Goal: Task Accomplishment & Management: Use online tool/utility

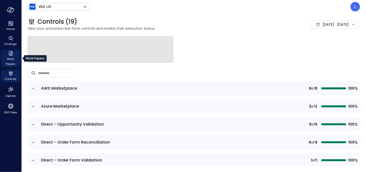
click at [5, 59] on span "Work Papers" at bounding box center [10, 62] width 15 height 10
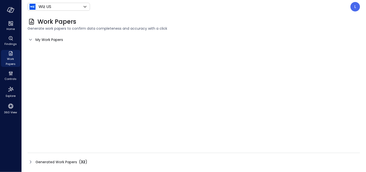
click at [31, 164] on icon at bounding box center [31, 162] width 6 height 6
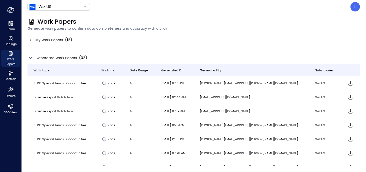
click at [29, 39] on icon at bounding box center [31, 40] width 6 height 6
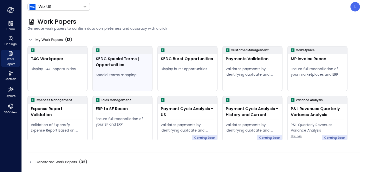
click at [110, 67] on div "SFDC Special Terms | Opportunities" at bounding box center [123, 62] width 54 height 12
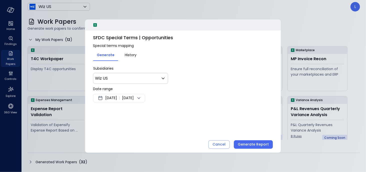
click at [145, 99] on div "Aug 18, 2025 | Aug 25, 2025" at bounding box center [119, 98] width 52 height 9
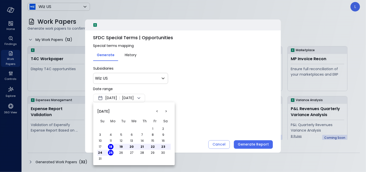
click at [158, 111] on button "<" at bounding box center [157, 111] width 9 height 9
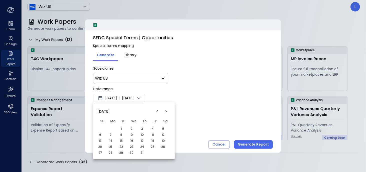
click at [157, 111] on button "<" at bounding box center [157, 111] width 9 height 9
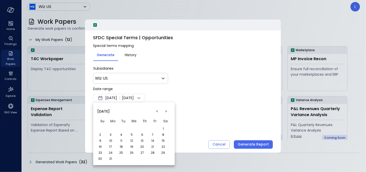
click at [157, 111] on button "<" at bounding box center [157, 111] width 9 height 9
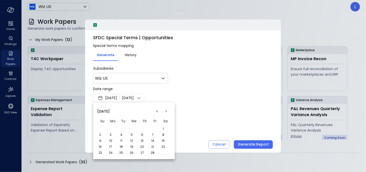
click at [157, 111] on button "<" at bounding box center [157, 111] width 9 height 9
click at [133, 128] on button "1" at bounding box center [132, 129] width 6 height 6
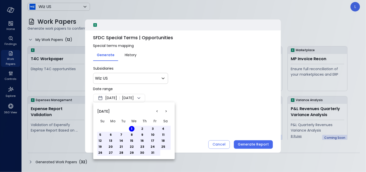
click at [183, 95] on div at bounding box center [183, 86] width 366 height 172
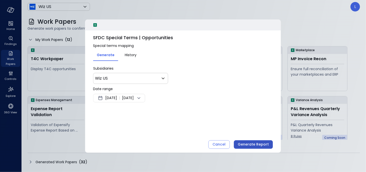
click at [241, 146] on div "Generate Report" at bounding box center [253, 145] width 31 height 6
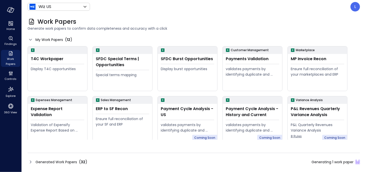
click at [30, 163] on icon at bounding box center [31, 162] width 6 height 6
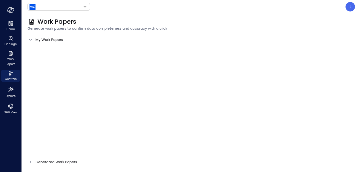
type input "******"
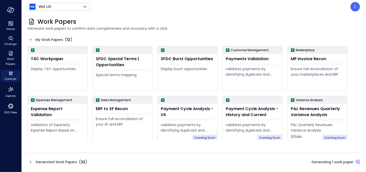
click at [31, 164] on icon at bounding box center [31, 162] width 6 height 6
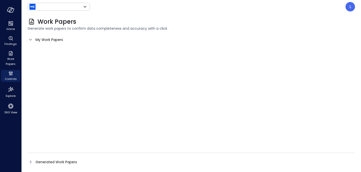
type input "******"
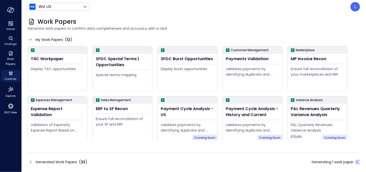
click at [30, 163] on icon at bounding box center [31, 162] width 6 height 6
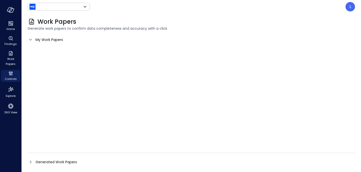
type input "******"
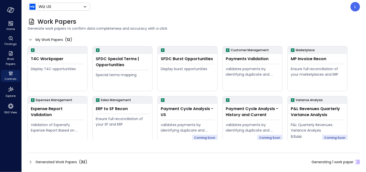
click at [30, 162] on icon at bounding box center [31, 162] width 6 height 6
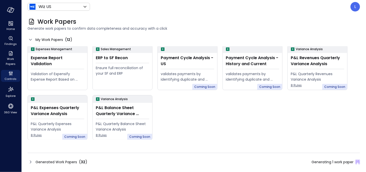
click at [31, 160] on icon at bounding box center [31, 162] width 6 height 6
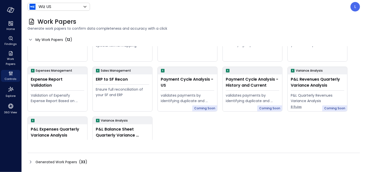
scroll to position [51, 0]
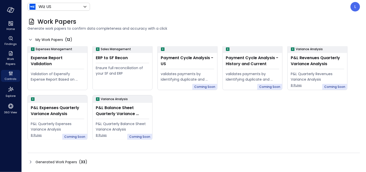
click at [32, 160] on icon at bounding box center [31, 162] width 6 height 6
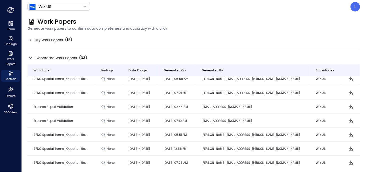
scroll to position [0, 0]
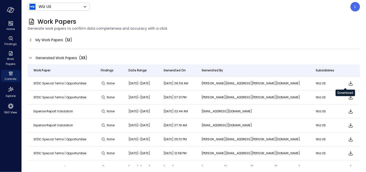
click at [348, 83] on icon "Download" at bounding box center [351, 84] width 6 height 6
click at [268, 1] on header "Wiz US ****** ​ L" at bounding box center [194, 7] width 345 height 14
